Goal: Task Accomplishment & Management: Manage account settings

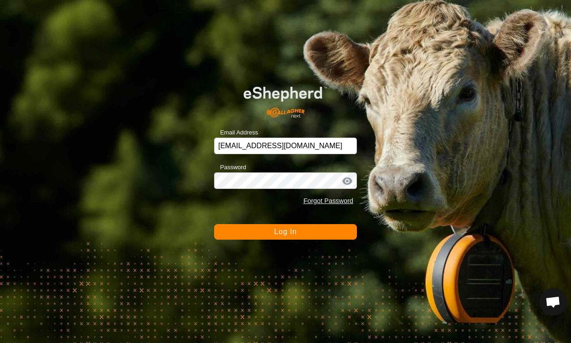
click at [318, 235] on button "Log In" at bounding box center [285, 232] width 143 height 16
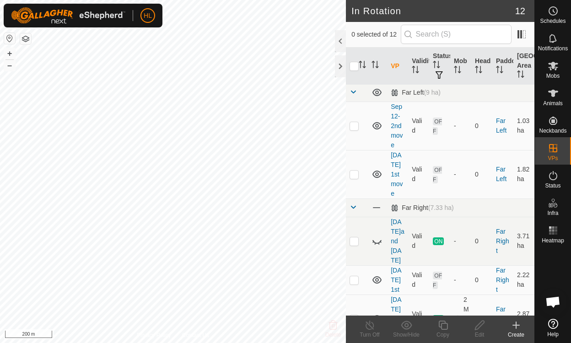
scroll to position [97, 0]
click at [377, 237] on icon at bounding box center [377, 242] width 11 height 11
click at [372, 237] on icon at bounding box center [377, 242] width 11 height 11
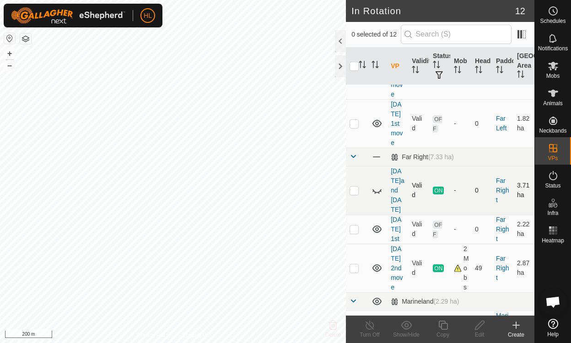
scroll to position [150, 0]
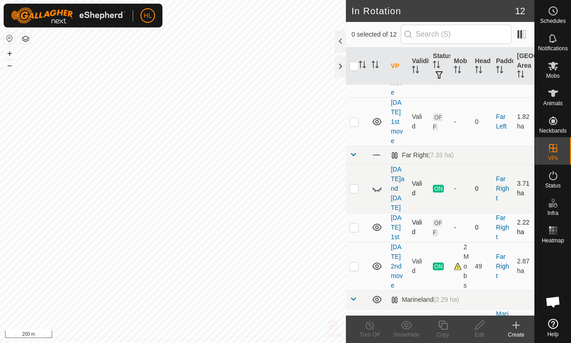
click at [380, 222] on icon at bounding box center [377, 227] width 11 height 11
click at [375, 229] on icon at bounding box center [375, 230] width 1 height 2
click at [351, 213] on td at bounding box center [357, 227] width 22 height 29
checkbox input "true"
click at [483, 325] on icon at bounding box center [479, 325] width 9 height 9
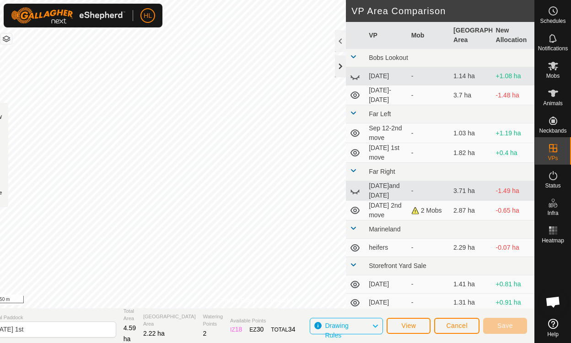
click at [337, 70] on div at bounding box center [340, 66] width 11 height 22
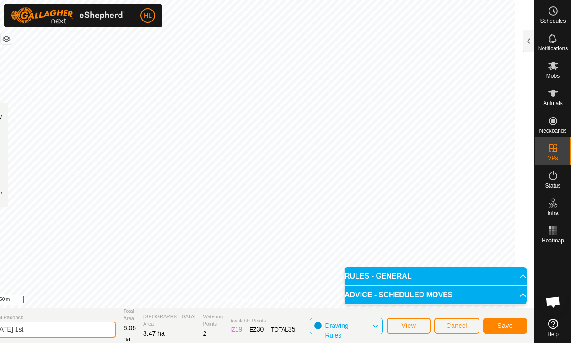
click at [34, 328] on input "[DATE] 1st" at bounding box center [52, 330] width 128 height 16
type input "[DATE] 1st"
click at [496, 326] on button "Save" at bounding box center [505, 326] width 44 height 16
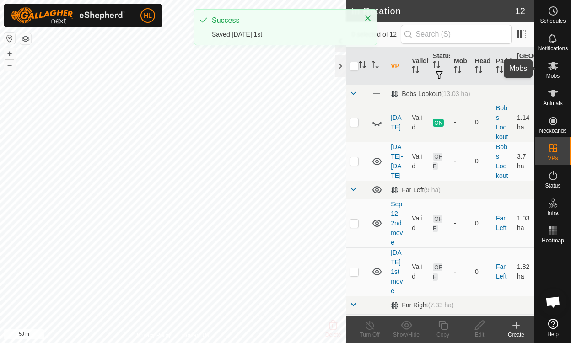
click at [553, 67] on icon at bounding box center [553, 66] width 10 height 9
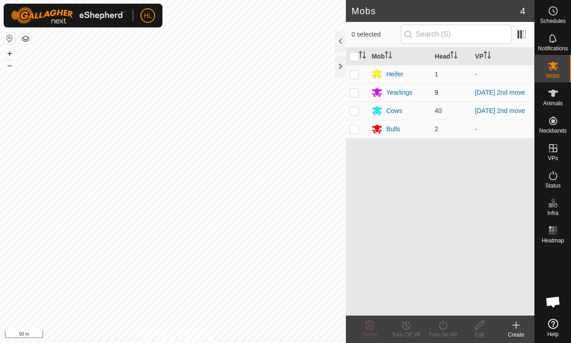
click at [357, 89] on p-checkbox at bounding box center [354, 92] width 9 height 7
checkbox input "true"
click at [354, 110] on p-checkbox at bounding box center [354, 110] width 9 height 7
checkbox input "true"
click at [442, 324] on icon at bounding box center [443, 325] width 11 height 11
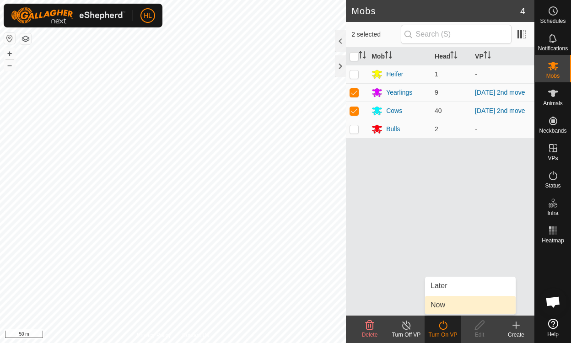
click at [434, 306] on link "Now" at bounding box center [470, 305] width 91 height 18
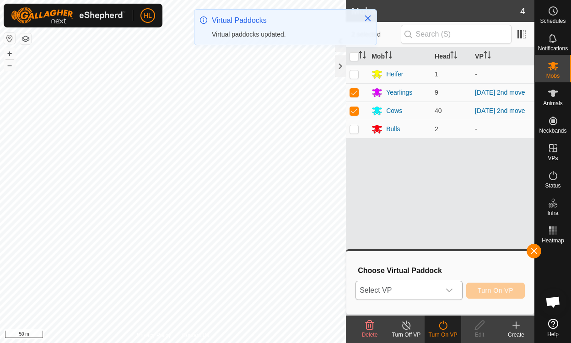
click at [450, 287] on div "dropdown trigger" at bounding box center [449, 291] width 18 height 18
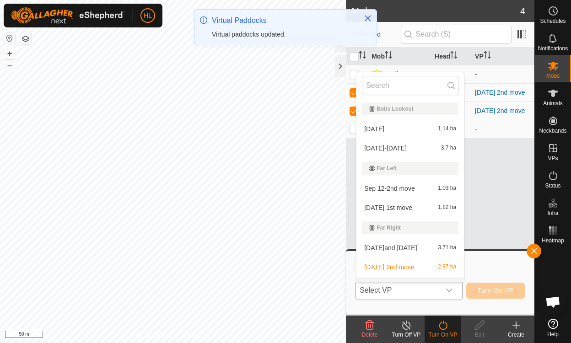
scroll to position [14, 0]
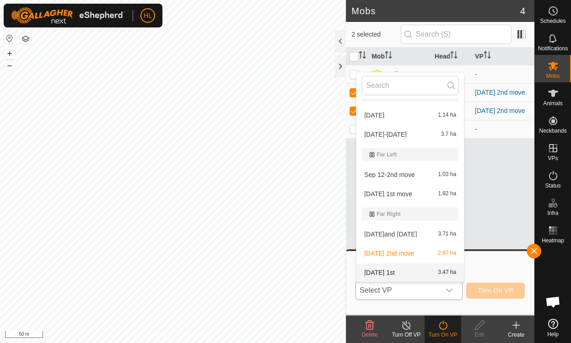
click at [394, 271] on li "[DATE] 1st 3.47 ha" at bounding box center [411, 273] width 108 height 18
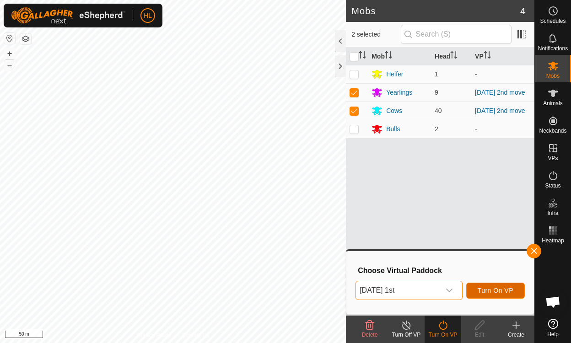
click at [497, 286] on button "Turn On VP" at bounding box center [495, 291] width 59 height 16
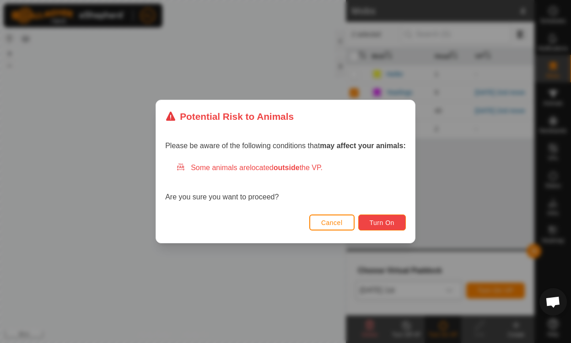
click at [377, 223] on span "Turn On" at bounding box center [382, 222] width 25 height 7
